Goal: Task Accomplishment & Management: Manage account settings

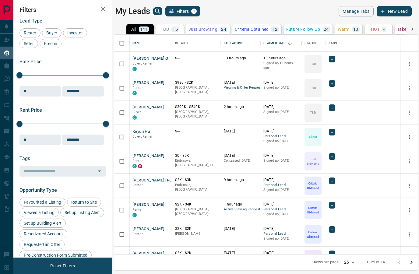
scroll to position [244, 304]
click at [317, 227] on icon at bounding box center [319, 228] width 6 height 6
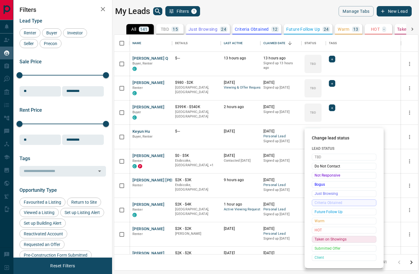
click at [326, 240] on span "Taken on Showings" at bounding box center [344, 239] width 59 height 6
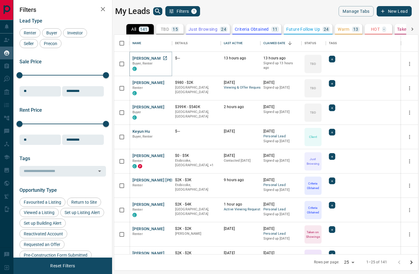
click at [141, 60] on button "[PERSON_NAME] Q" at bounding box center [151, 59] width 36 height 6
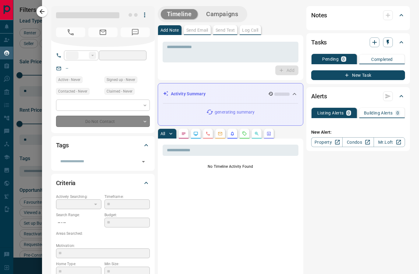
type input "**"
type input "**********"
type input "**"
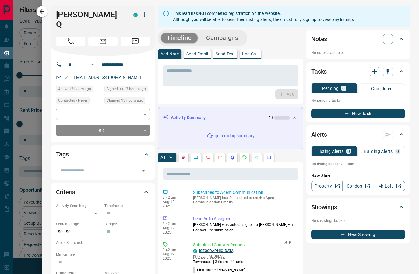
scroll to position [0, 0]
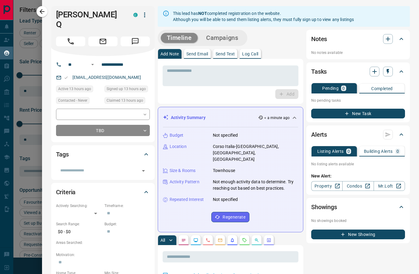
click at [32, 55] on div at bounding box center [209, 137] width 419 height 274
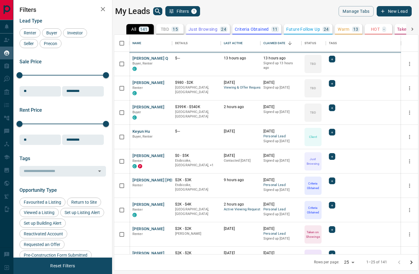
scroll to position [0, 0]
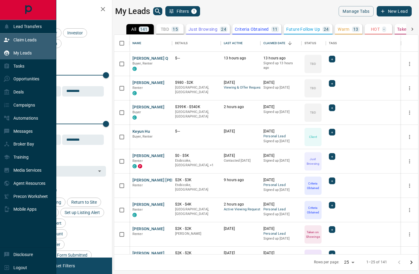
click at [7, 41] on icon at bounding box center [7, 40] width 6 height 6
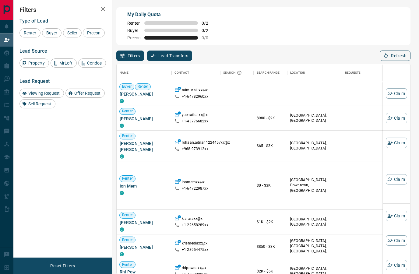
click at [389, 60] on button "Refresh" at bounding box center [395, 56] width 31 height 10
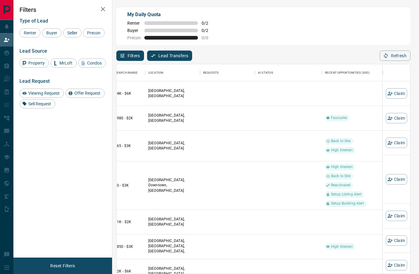
scroll to position [0, 142]
click at [388, 96] on icon "button" at bounding box center [390, 93] width 5 height 5
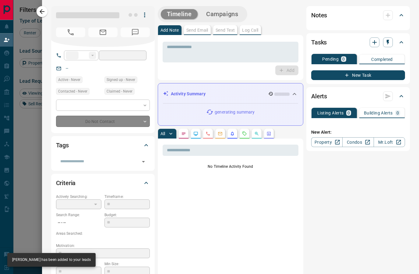
type input "**"
type input "**********"
type input "**"
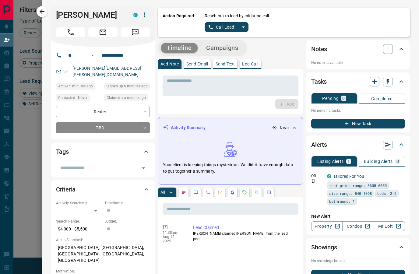
scroll to position [0, 0]
click at [19, 68] on div at bounding box center [209, 137] width 419 height 274
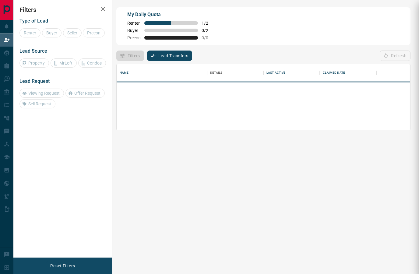
scroll to position [0, 0]
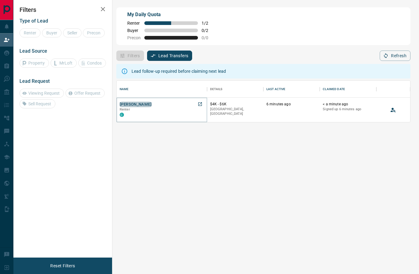
click at [140, 107] on button "[PERSON_NAME]" at bounding box center [136, 105] width 32 height 6
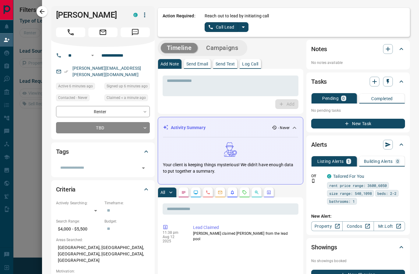
click at [232, 29] on link "Call Lead" at bounding box center [222, 27] width 34 height 10
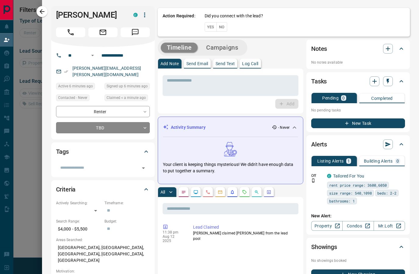
click at [224, 29] on button "No" at bounding box center [222, 26] width 11 height 9
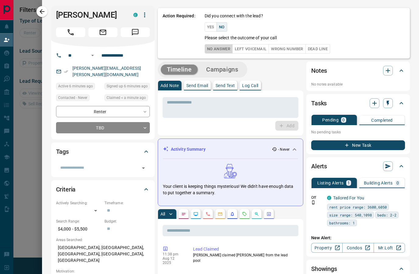
click at [224, 49] on button "No Answer" at bounding box center [219, 48] width 28 height 9
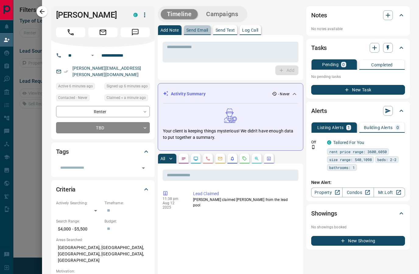
click at [204, 35] on button "Send Email" at bounding box center [197, 30] width 27 height 10
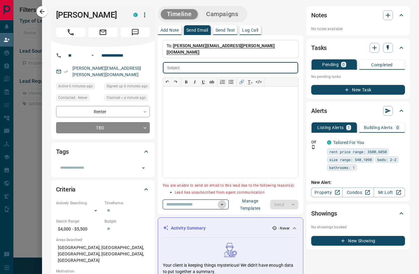
click at [218, 201] on icon "Open" at bounding box center [221, 204] width 7 height 7
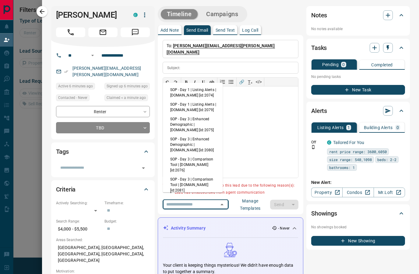
click at [218, 201] on icon "Close" at bounding box center [221, 204] width 7 height 7
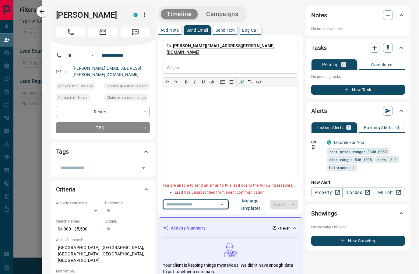
click at [37, 141] on div at bounding box center [209, 137] width 419 height 274
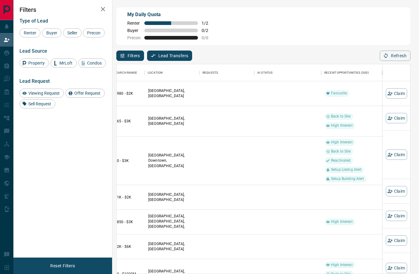
scroll to position [0, 142]
click at [398, 55] on button "Refresh" at bounding box center [395, 56] width 31 height 10
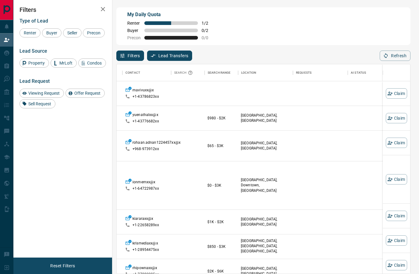
scroll to position [0, 48]
click at [399, 55] on button "Refresh" at bounding box center [395, 56] width 31 height 10
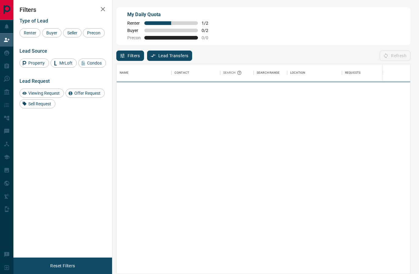
scroll to position [0, 0]
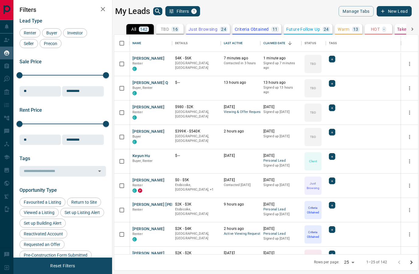
scroll to position [0, 0]
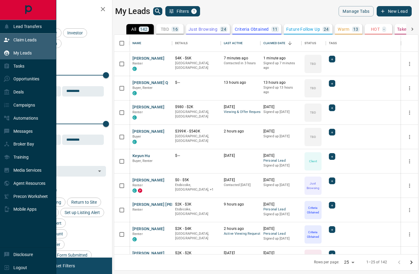
click at [9, 43] on icon at bounding box center [7, 40] width 6 height 6
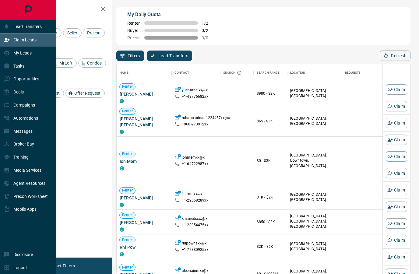
scroll to position [229, 294]
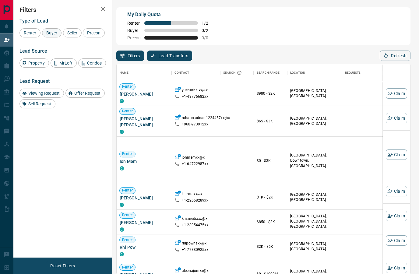
click at [55, 29] on div "Buyer" at bounding box center [51, 32] width 19 height 9
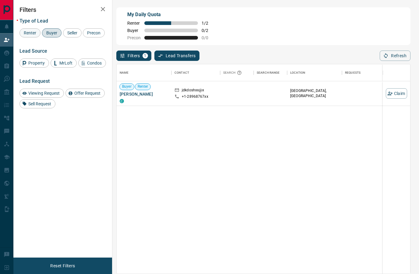
click at [31, 36] on div "Renter" at bounding box center [29, 32] width 21 height 9
click at [55, 35] on span "Buyer" at bounding box center [51, 32] width 15 height 5
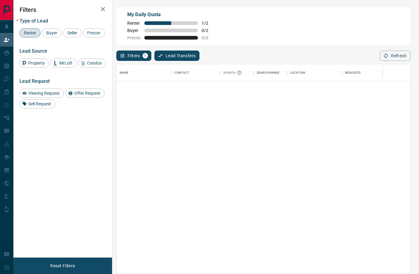
scroll to position [0, 0]
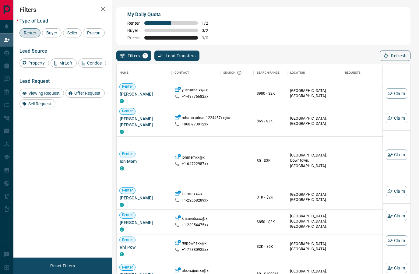
click at [406, 54] on button "Refresh" at bounding box center [395, 56] width 31 height 10
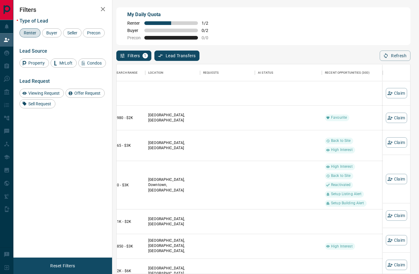
scroll to position [0, 142]
click at [402, 120] on button "Claim" at bounding box center [396, 118] width 21 height 10
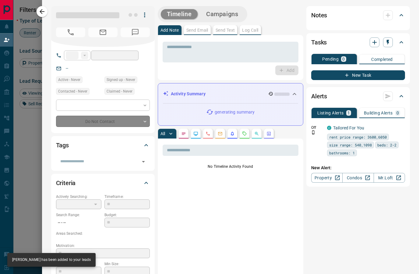
type input "**"
type input "**********"
type input "**"
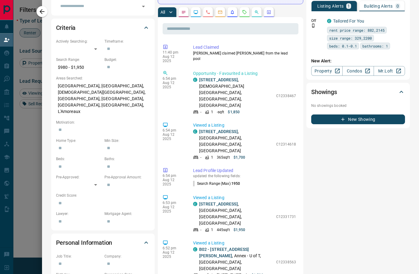
scroll to position [0, 0]
